Goal: Information Seeking & Learning: Check status

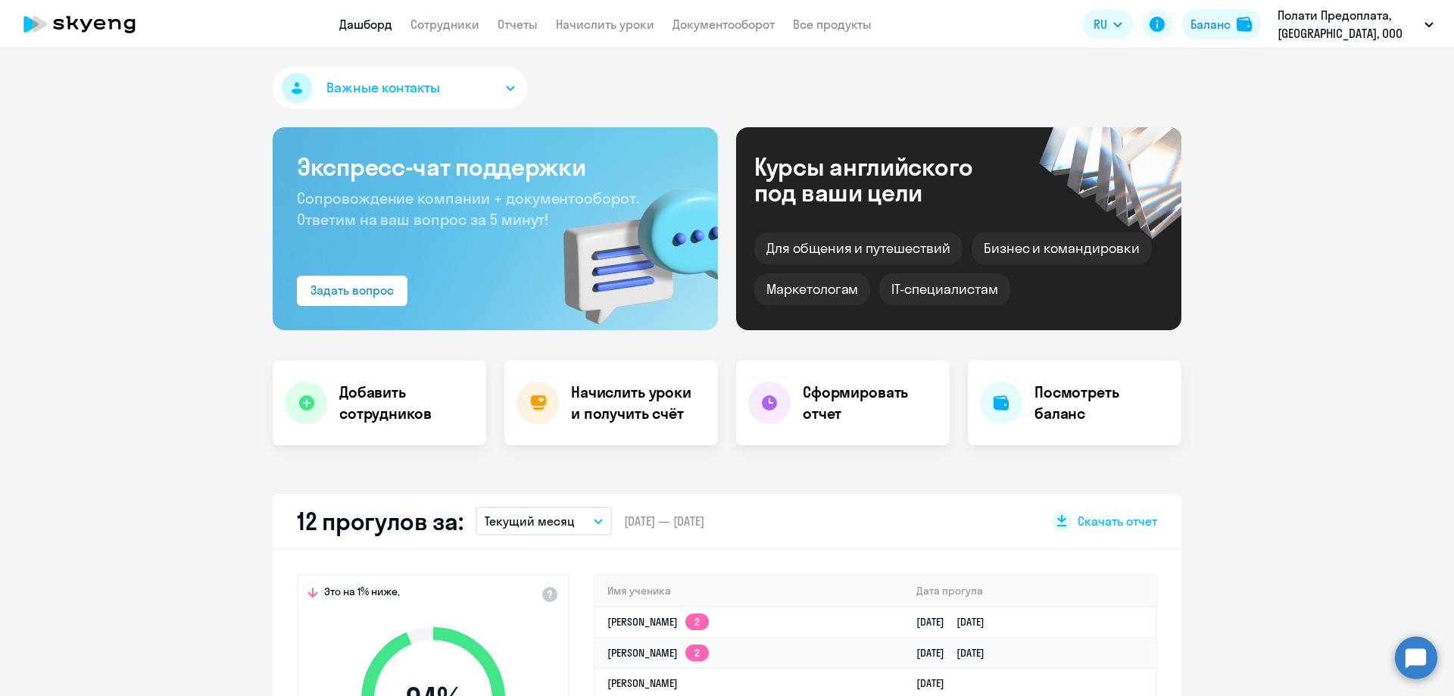
select select "30"
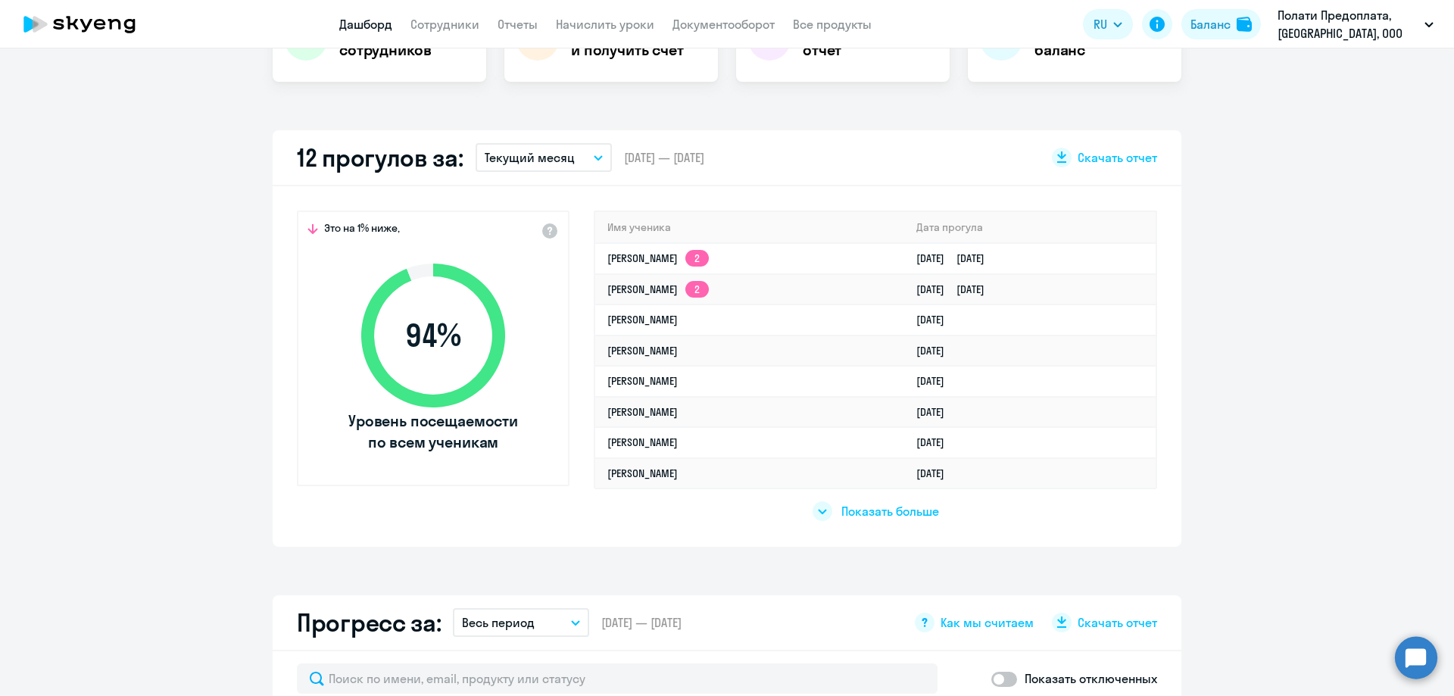
scroll to position [379, 0]
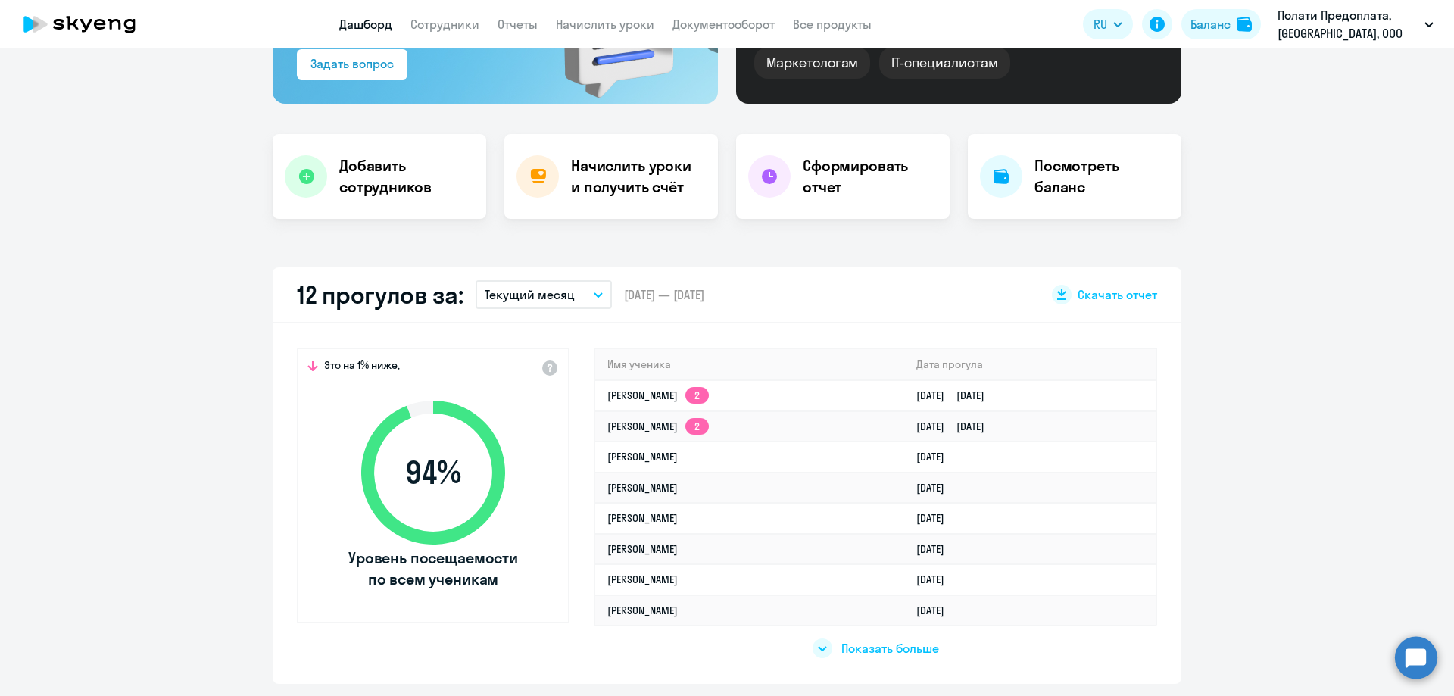
scroll to position [227, 0]
select select "30"
click at [288, 329] on div "Это на 1% ниже, 94 % Уровень посещаемости по всем ученикам Имя ученика Дата про…" at bounding box center [727, 503] width 909 height 361
click at [1323, 401] on app-truancy-attendance-dashboard "12 прогулов за: Текущий месяц – [DATE] — [DATE] Скачать отчет Это на 1% ниже, 9…" at bounding box center [727, 475] width 1454 height 417
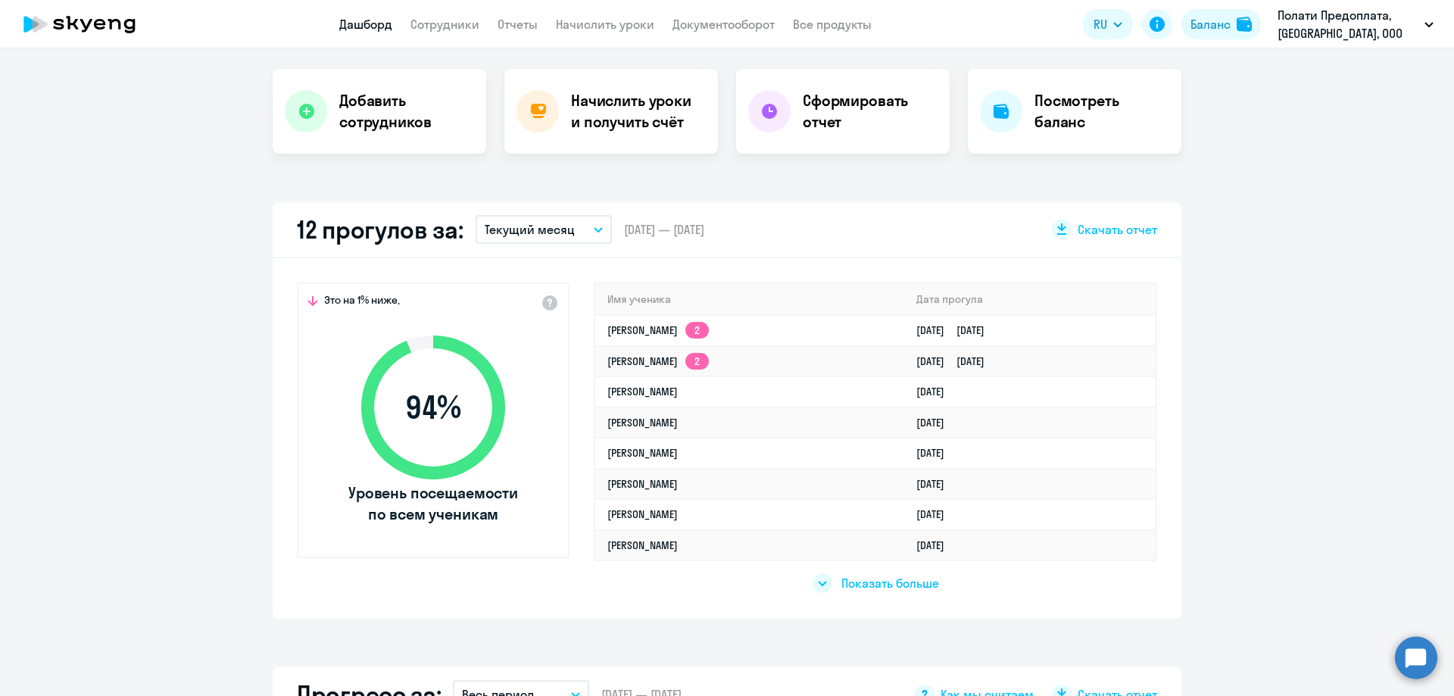
scroll to position [379, 0]
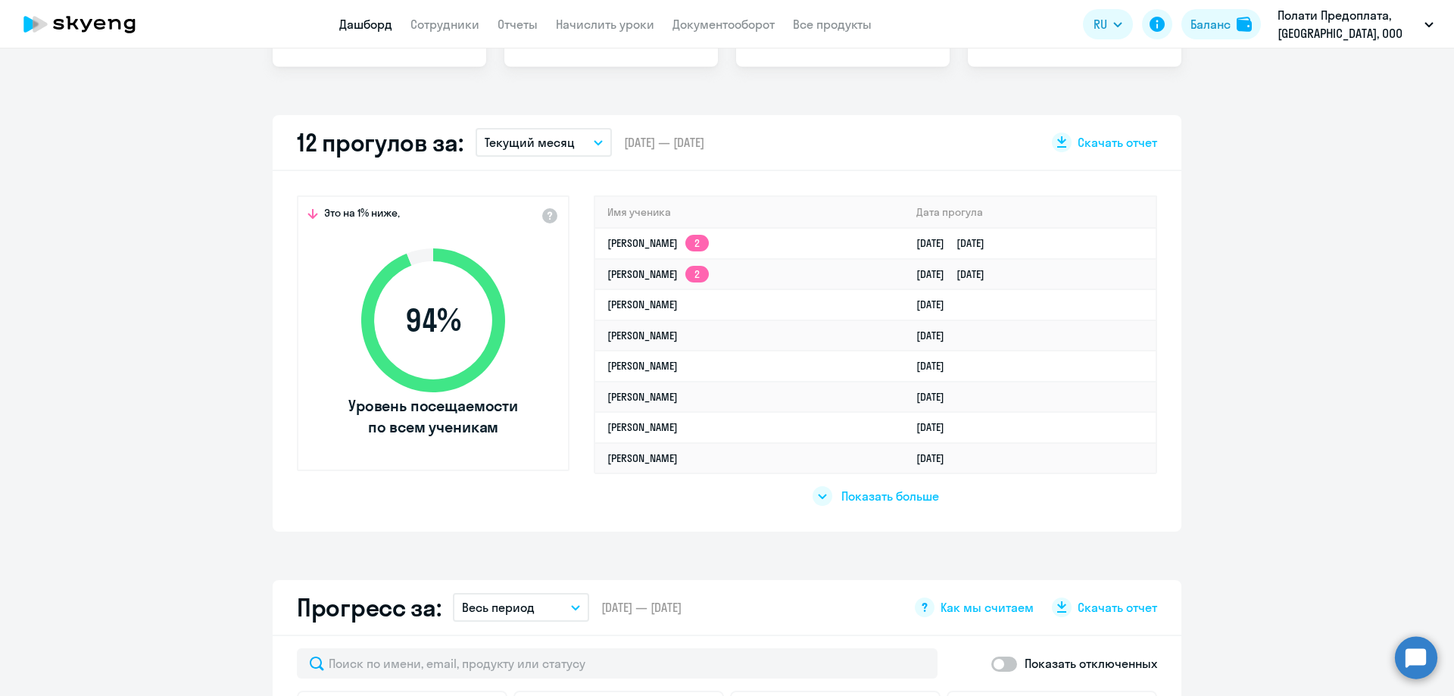
click at [1300, 353] on app-truancy-attendance-dashboard "12 прогулов за: Текущий месяц – [DATE] — [DATE] Скачать отчет Это на 1% ниже, 9…" at bounding box center [727, 323] width 1454 height 417
